Goal: Check status: Check status

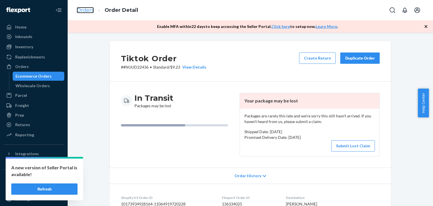
click at [90, 11] on link "Orders" at bounding box center [85, 10] width 17 height 6
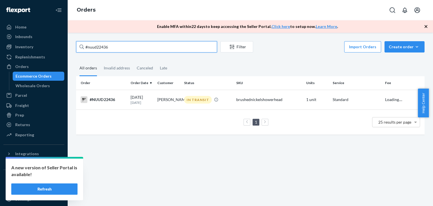
drag, startPoint x: 92, startPoint y: 44, endPoint x: 86, endPoint y: 44, distance: 6.5
click at [86, 44] on input "#nuud22436" at bounding box center [146, 46] width 141 height 11
type input "f"
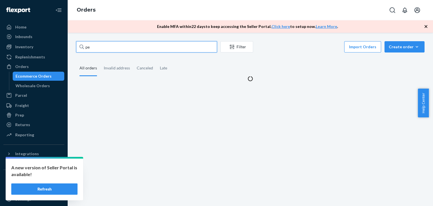
type input "p"
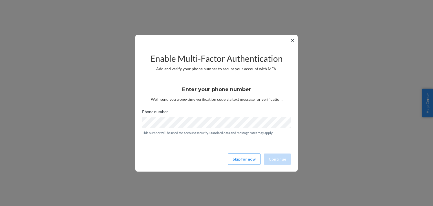
click at [293, 39] on button "✕" at bounding box center [293, 40] width 6 height 7
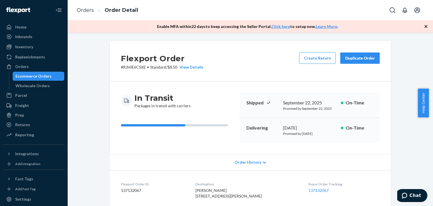
scroll to position [131, 0]
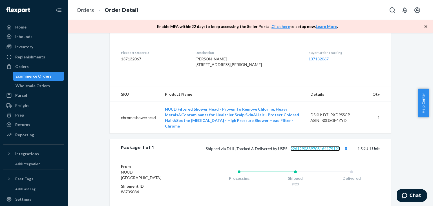
click at [305, 151] on link "9261290339708164179193" at bounding box center [316, 148] width 50 height 5
click at [309, 151] on link "9261290339708164179193" at bounding box center [316, 148] width 50 height 5
click at [308, 151] on link "9261290339708164179193" at bounding box center [316, 148] width 50 height 5
